Goal: Information Seeking & Learning: Learn about a topic

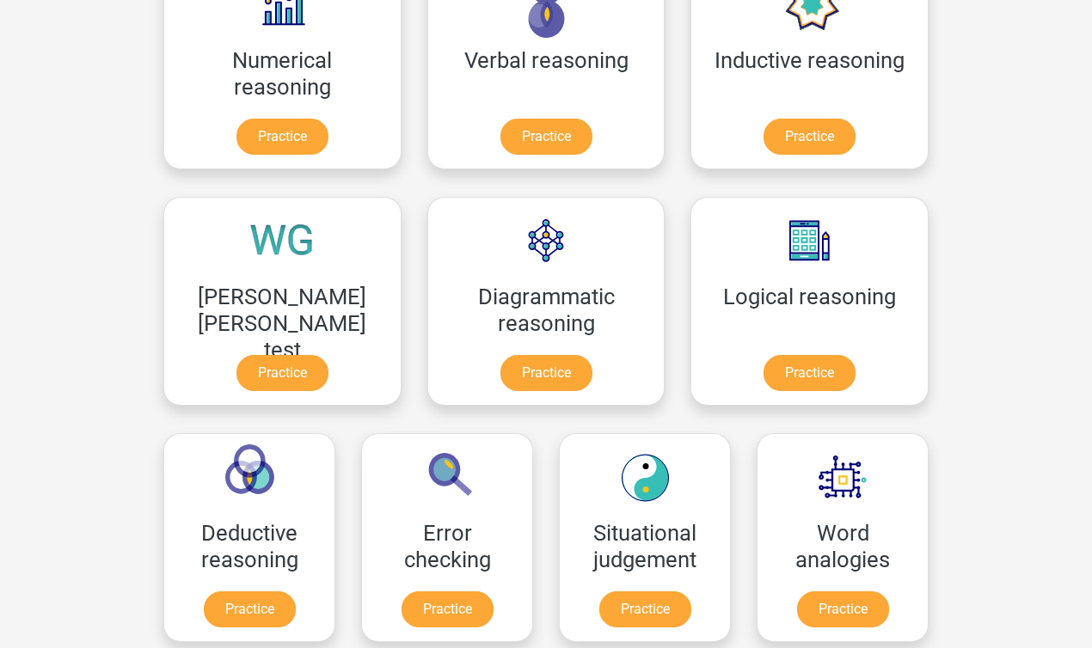
scroll to position [342, 0]
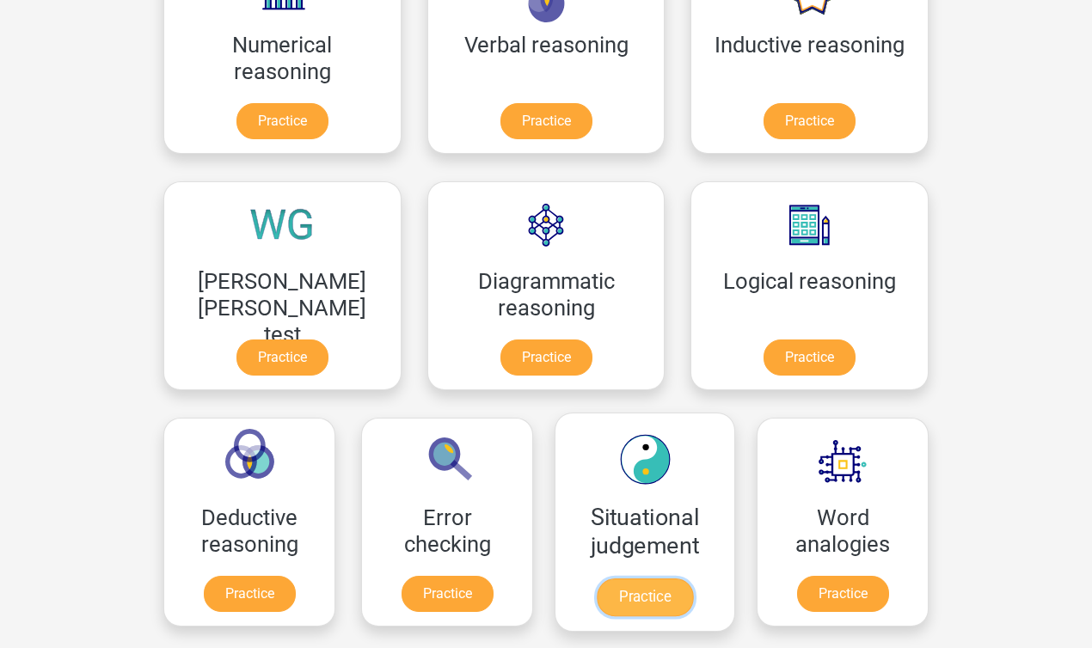
click at [596, 600] on link "Practice" at bounding box center [644, 597] width 96 height 38
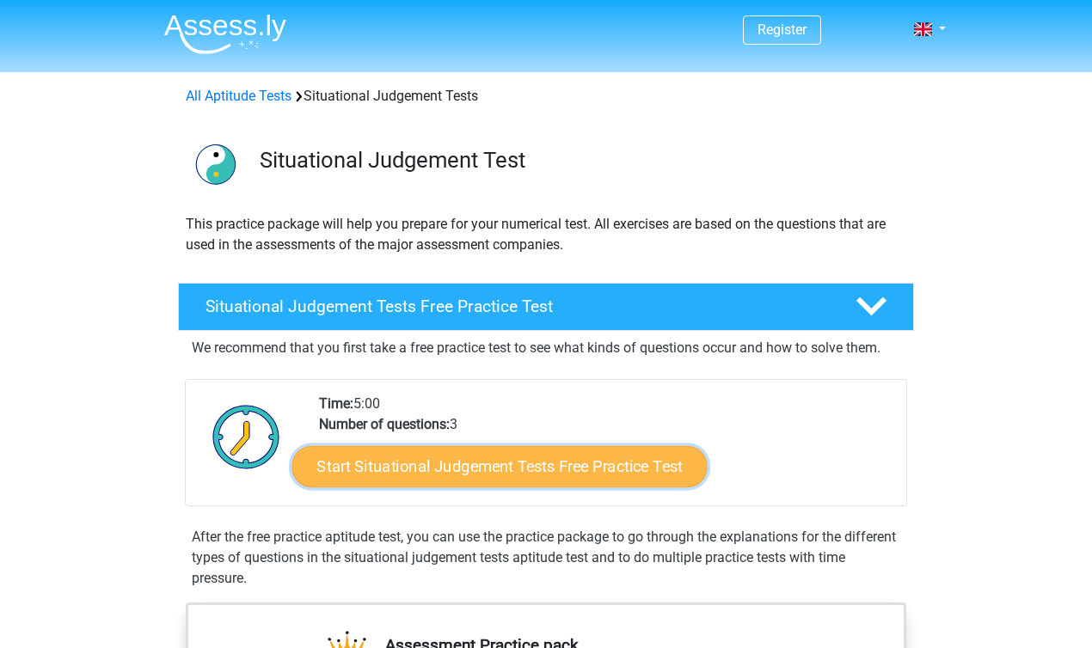
click at [362, 476] on link "Start Situational Judgement Tests Free Practice Test" at bounding box center [499, 466] width 415 height 41
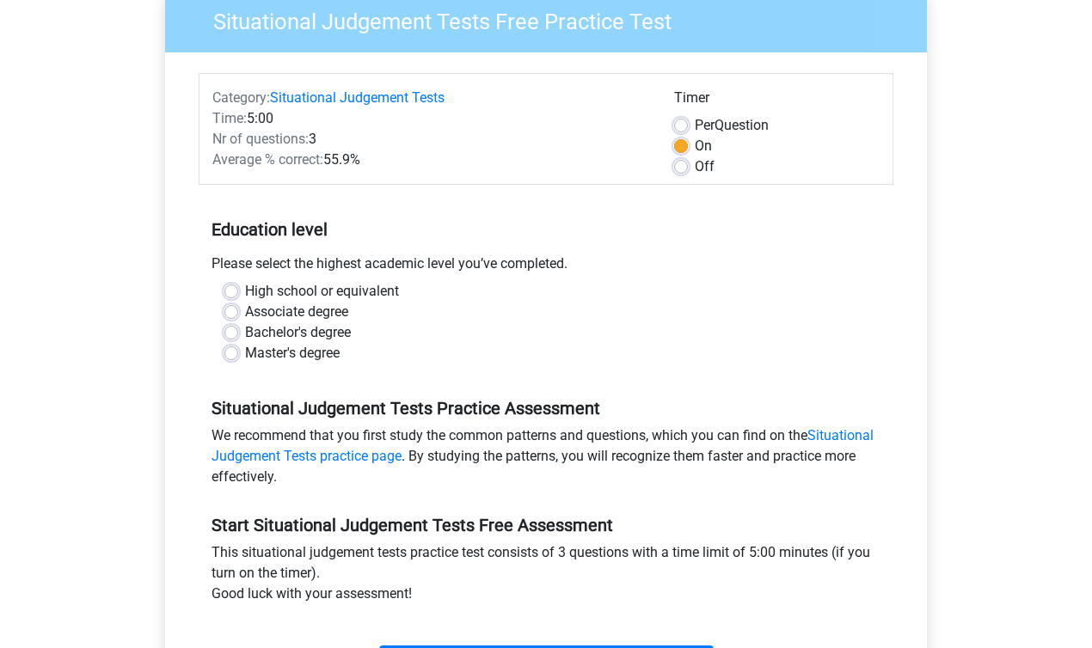
scroll to position [249, 0]
